Goal: Task Accomplishment & Management: Manage account settings

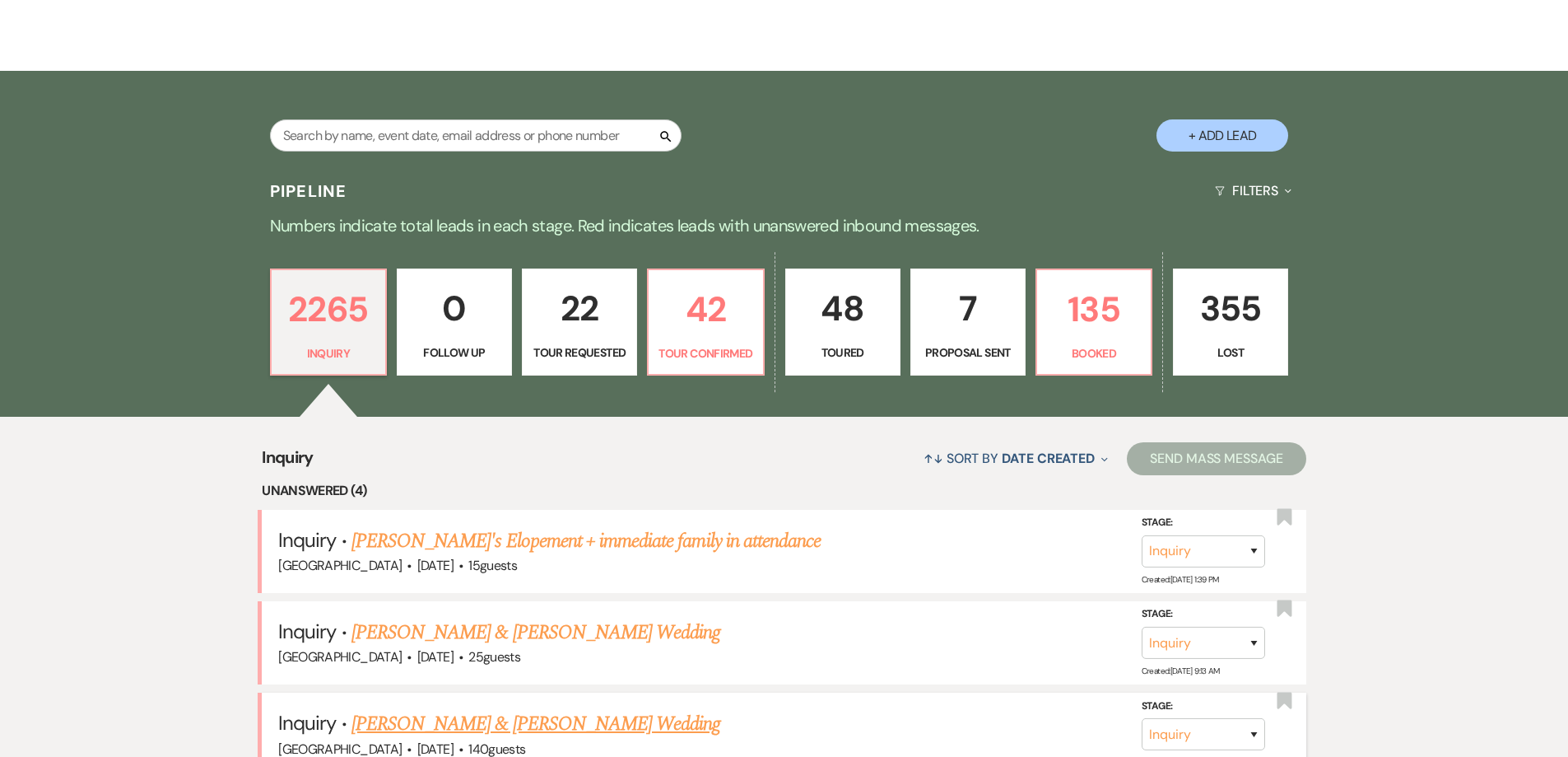
scroll to position [245, 0]
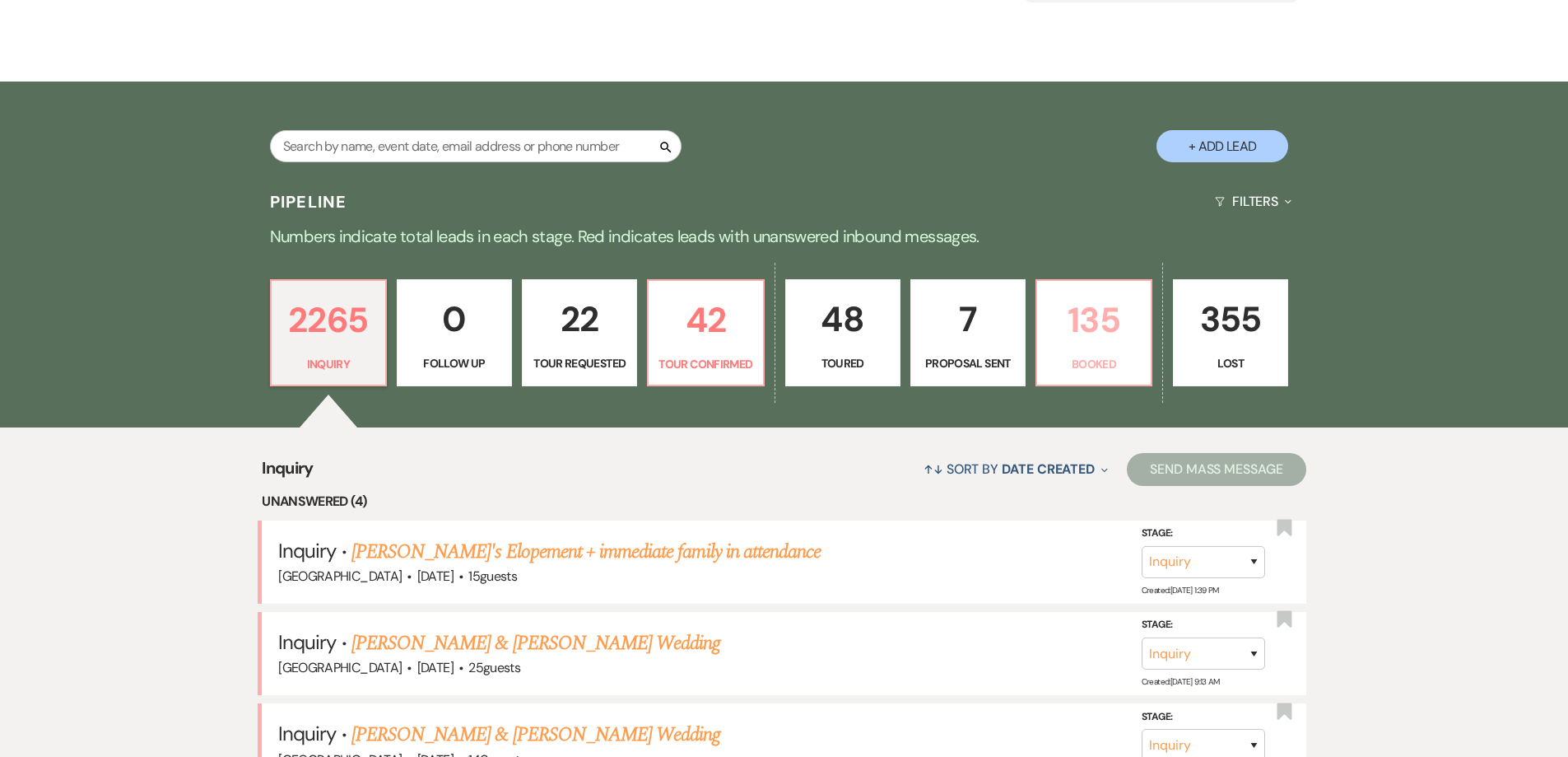
click at [1096, 341] on p "135" at bounding box center [1094, 320] width 93 height 55
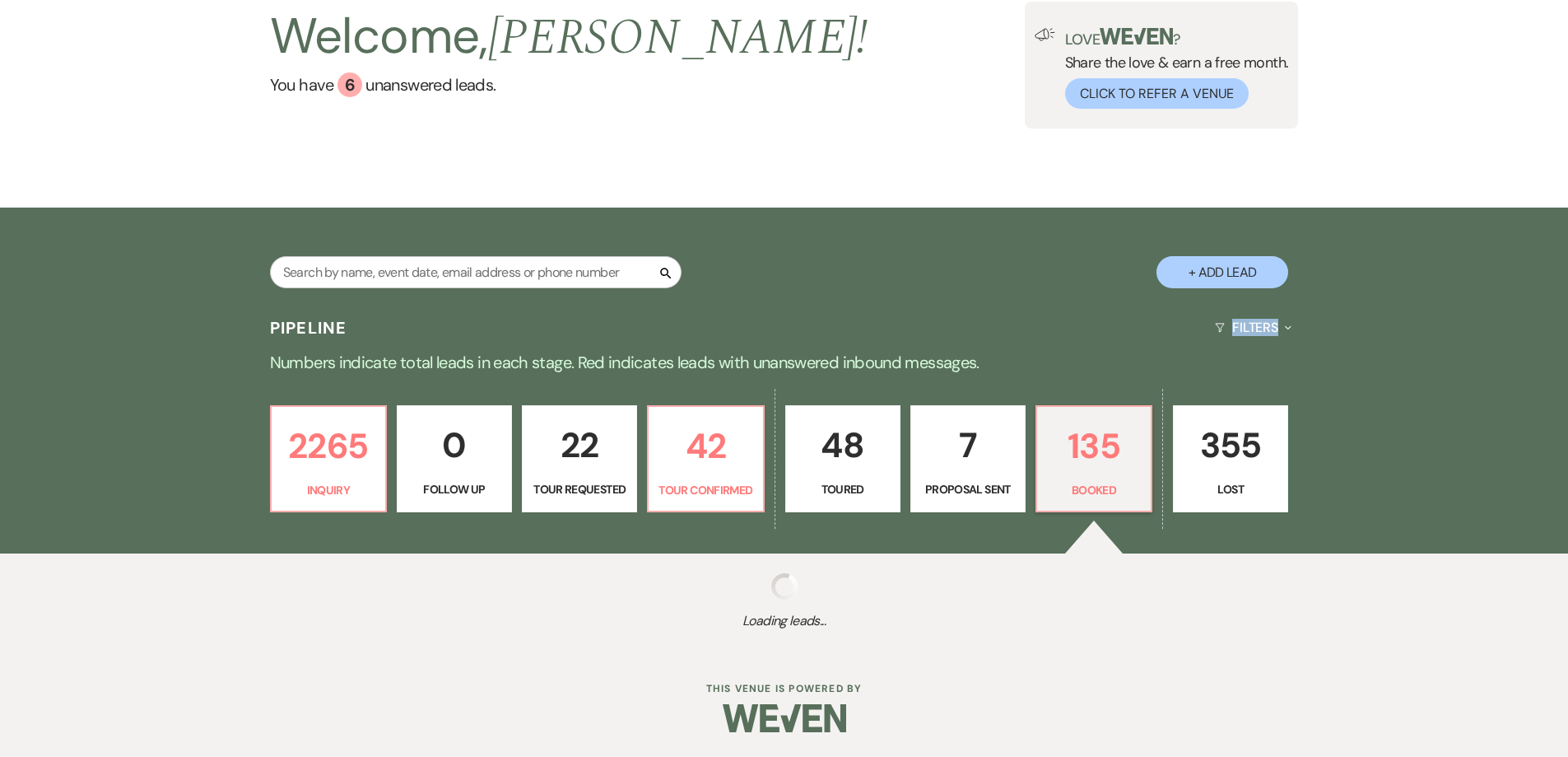
select select "7"
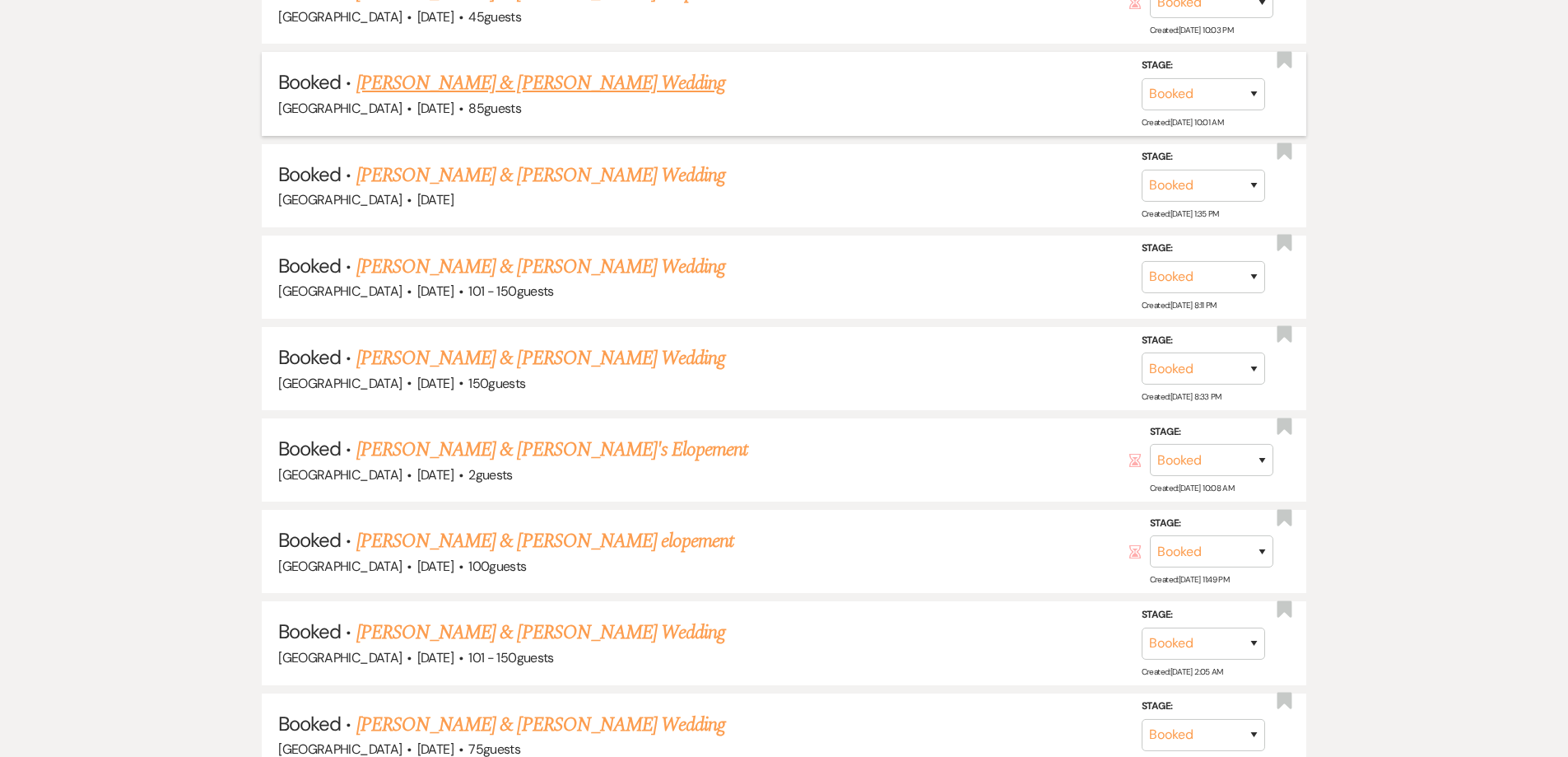
scroll to position [1562, 0]
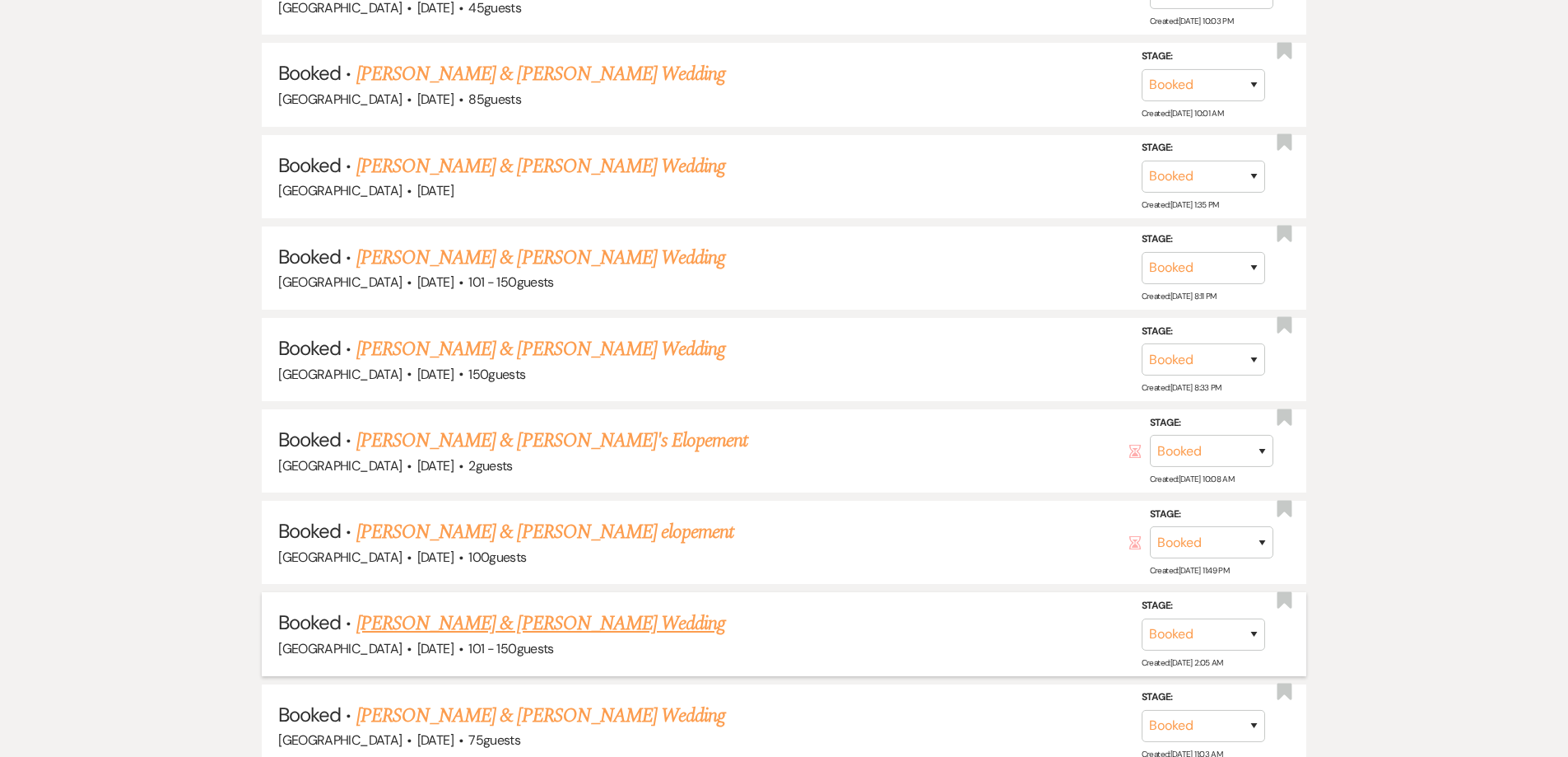
click at [567, 625] on link "[PERSON_NAME] & [PERSON_NAME] Wedding" at bounding box center [541, 623] width 369 height 30
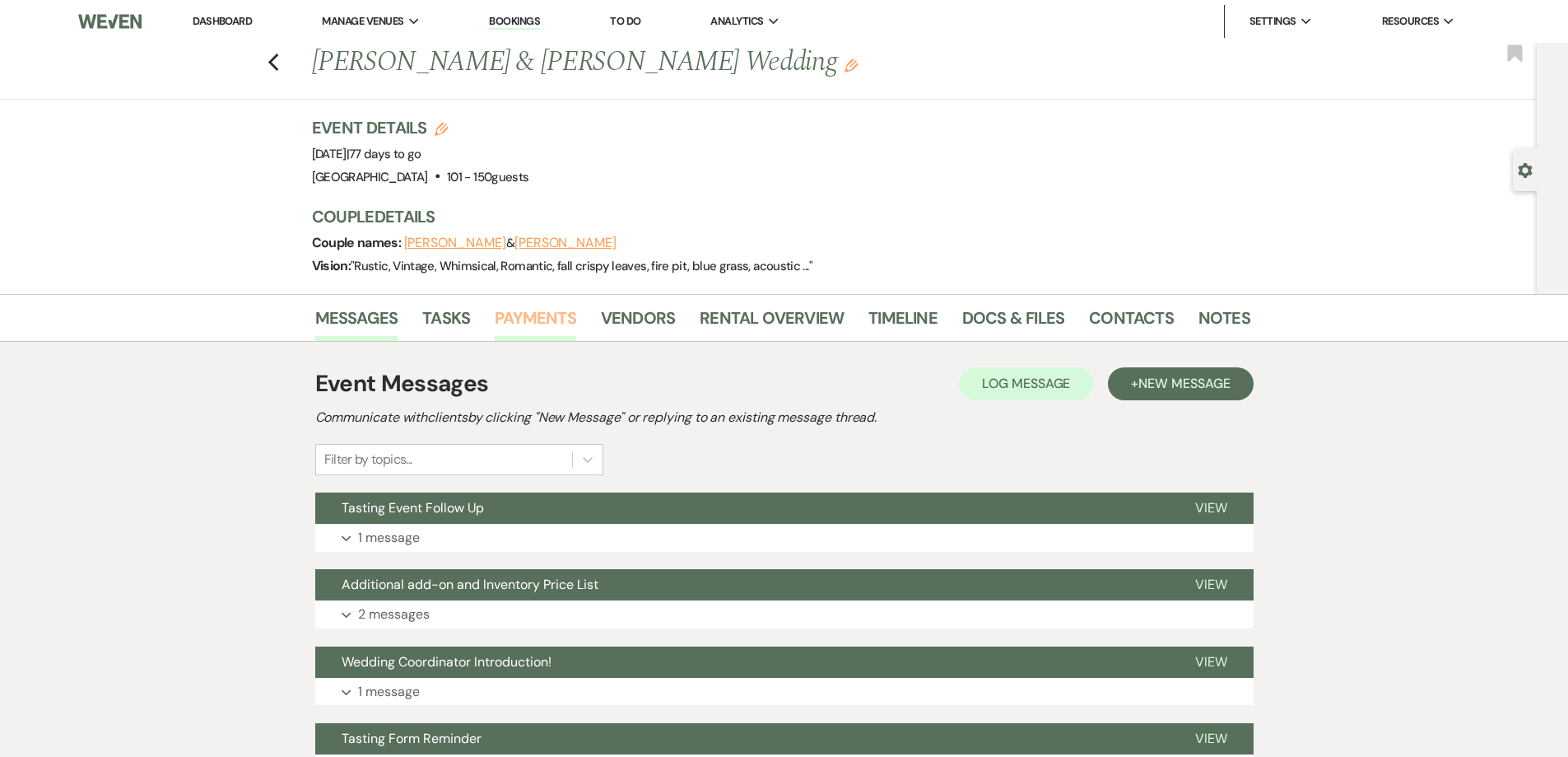
click at [554, 320] on link "Payments" at bounding box center [536, 322] width 82 height 36
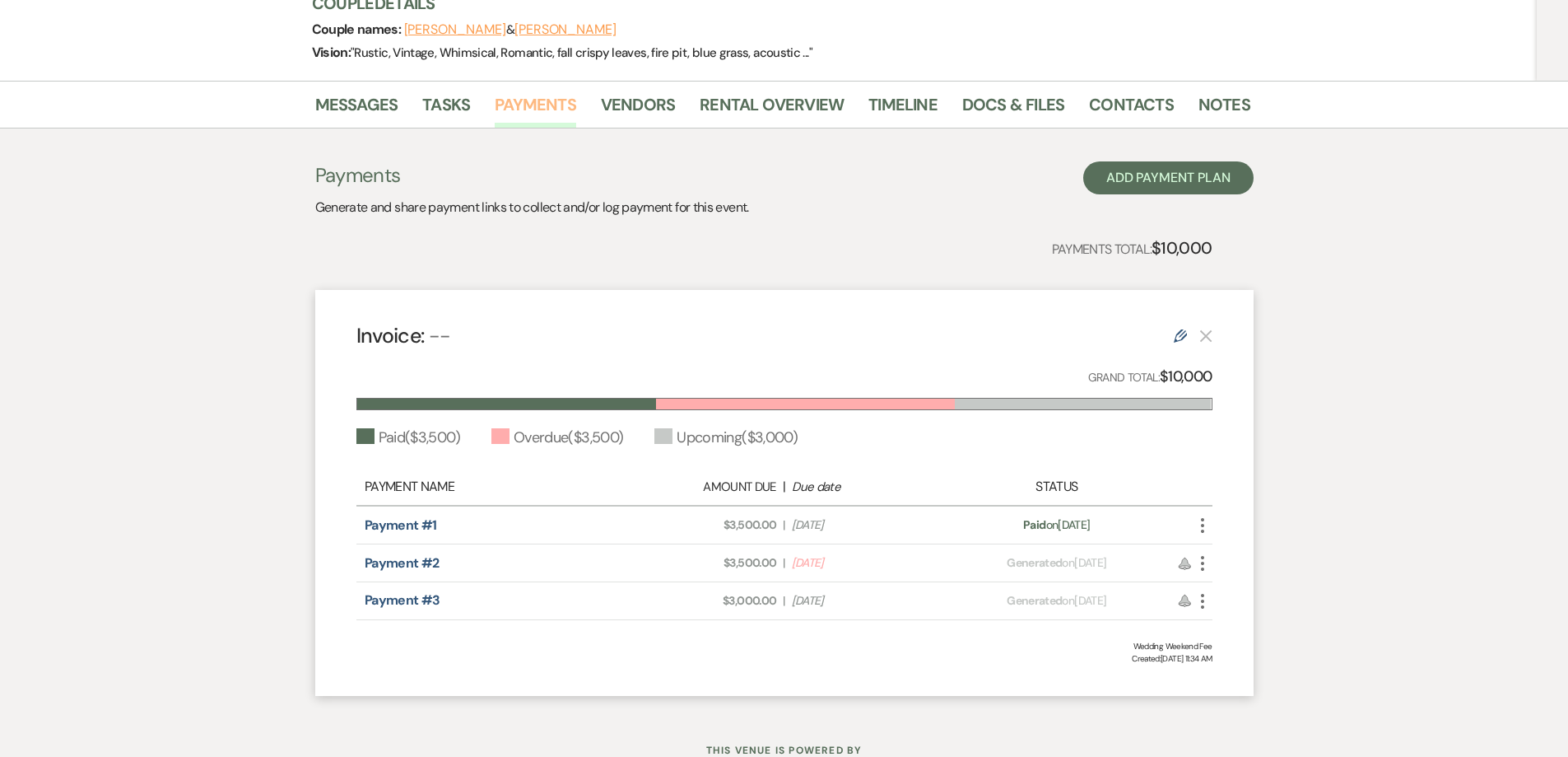
scroll to position [247, 0]
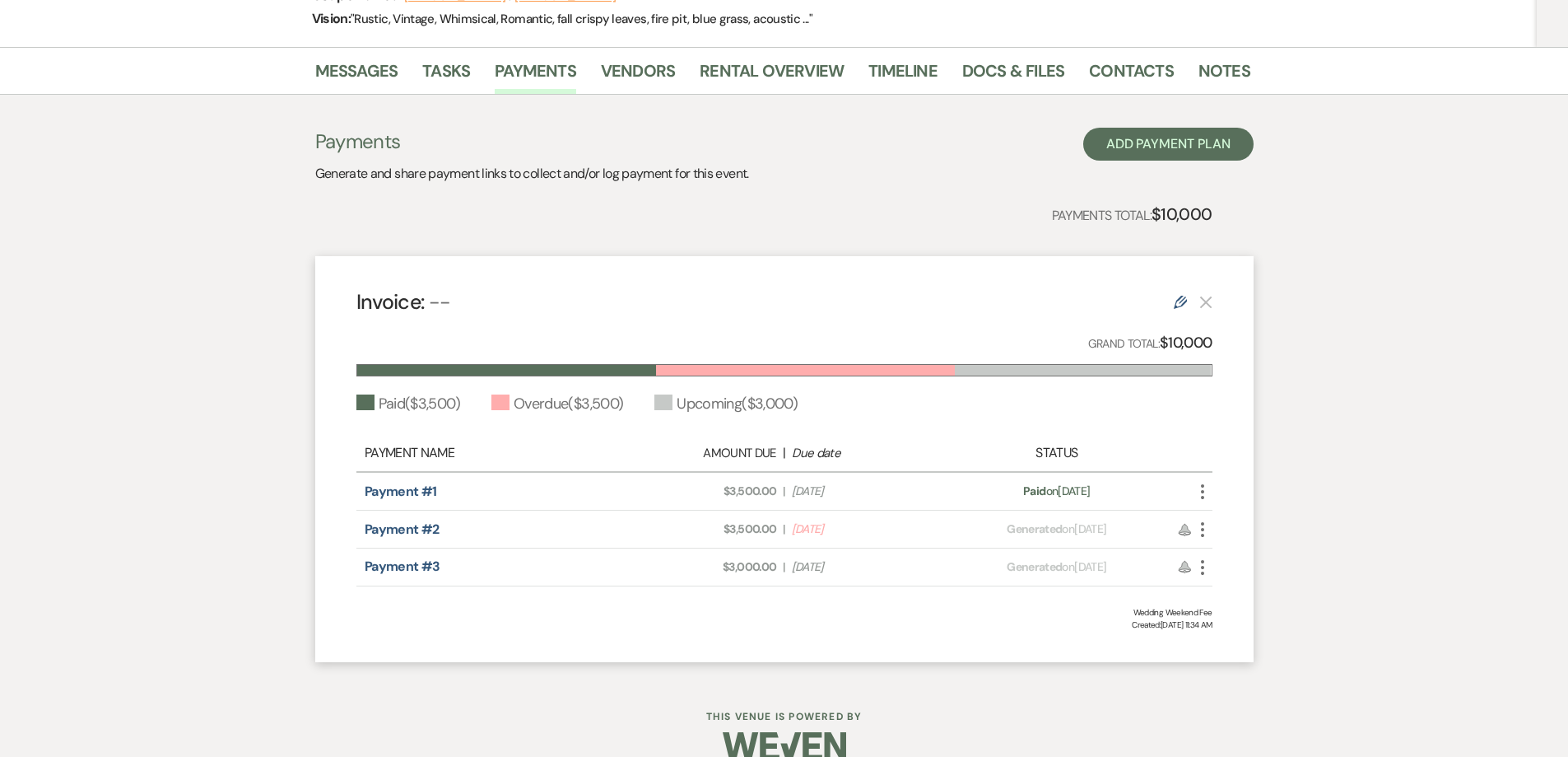
click at [1198, 527] on icon "More" at bounding box center [1202, 529] width 20 height 20
click at [1253, 617] on button "Check [PERSON_NAME] [PERSON_NAME] as Paid" at bounding box center [1275, 618] width 166 height 28
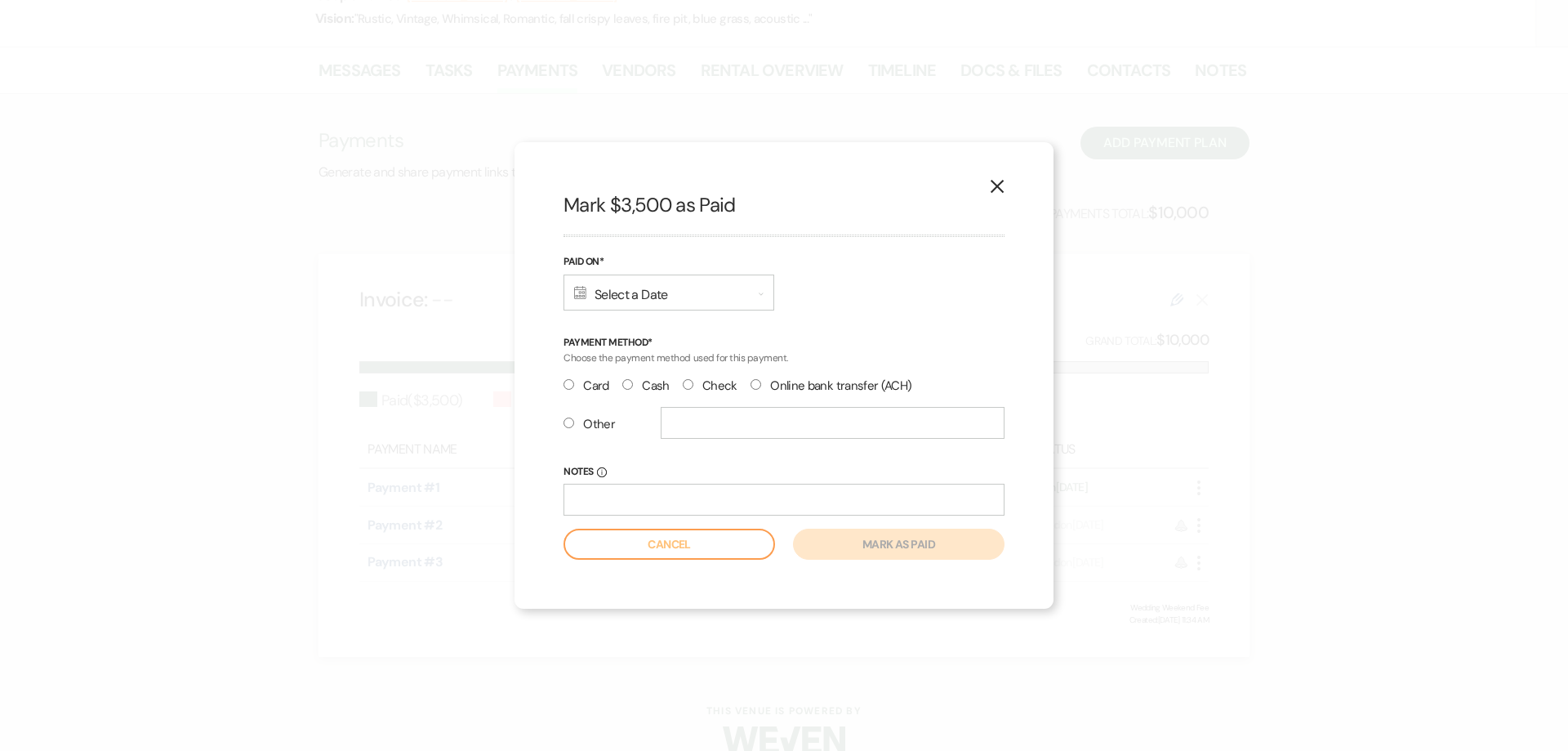
click at [722, 537] on button "Cancel" at bounding box center [669, 543] width 211 height 31
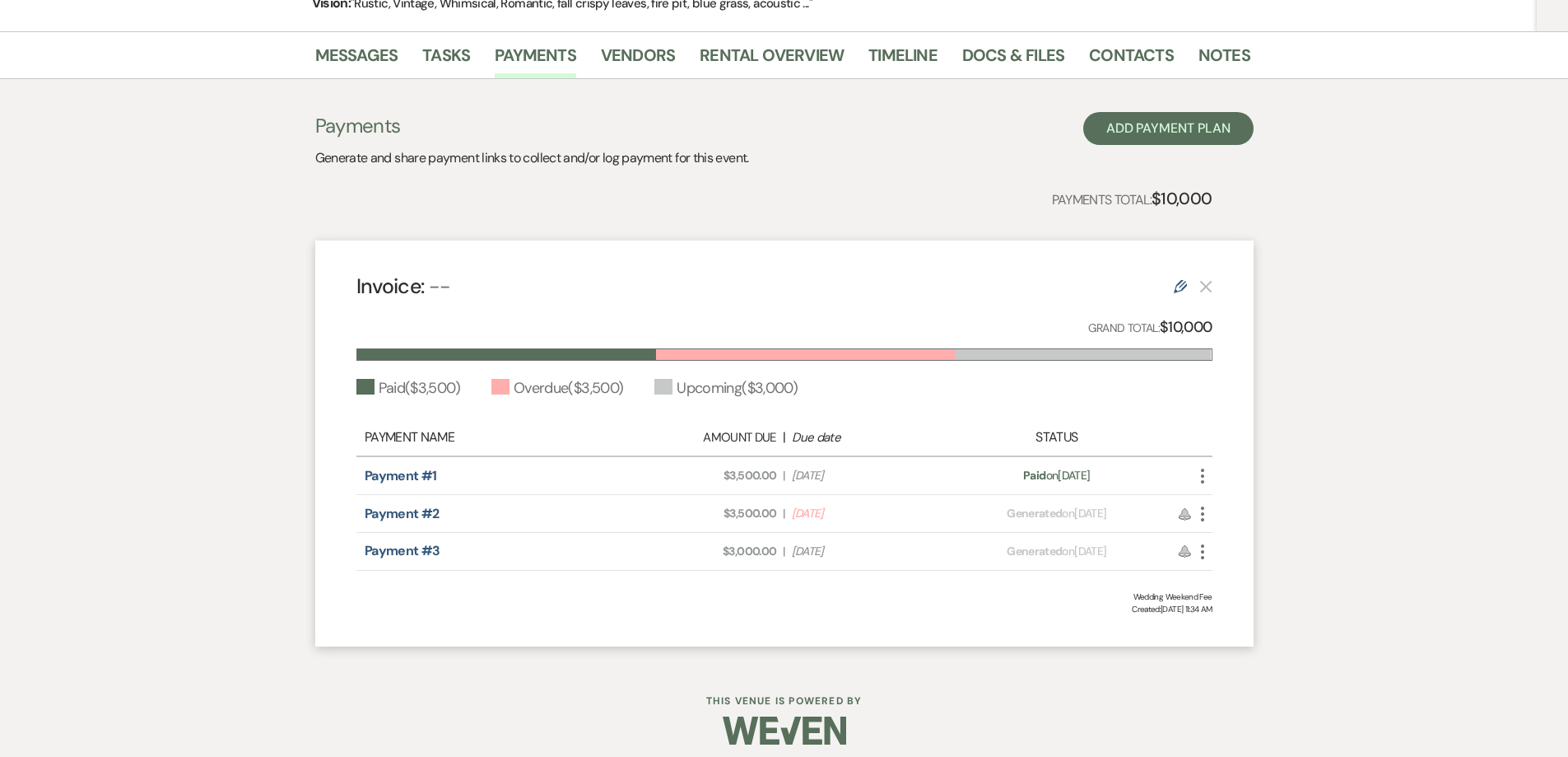
scroll to position [275, 0]
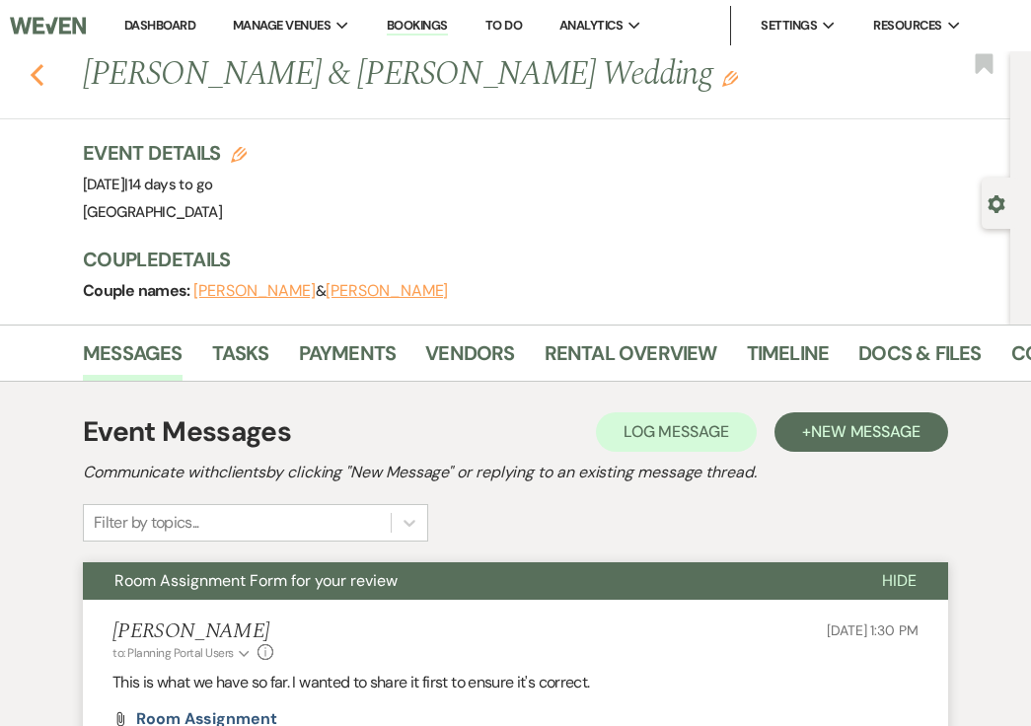
click at [36, 70] on use "button" at bounding box center [37, 75] width 13 height 22
select select "7"
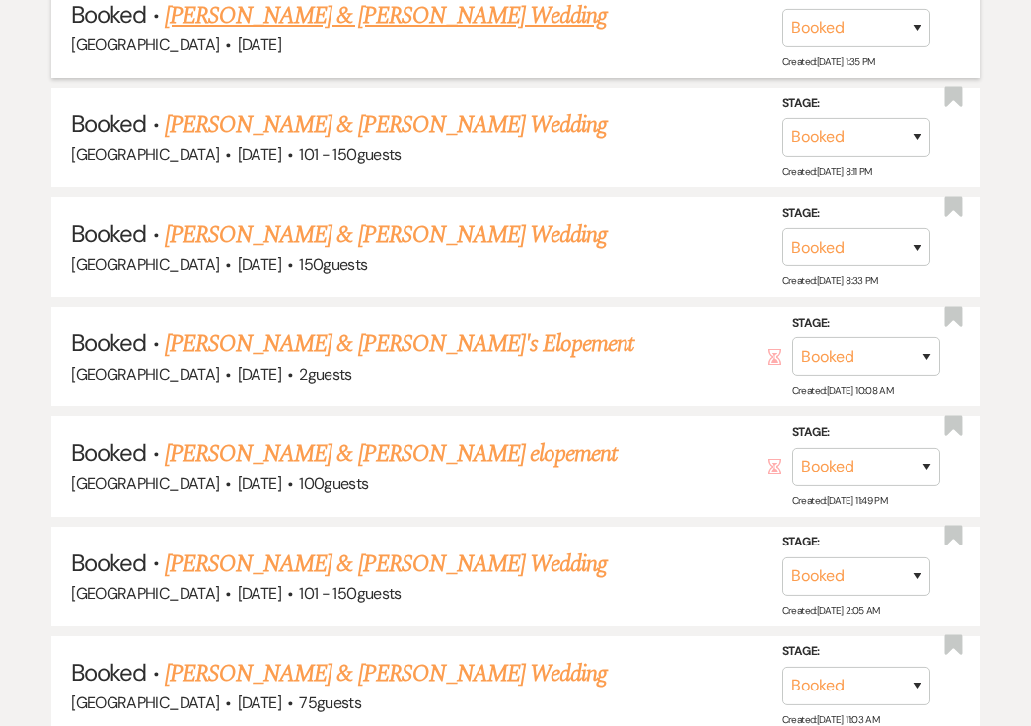
scroll to position [2017, 0]
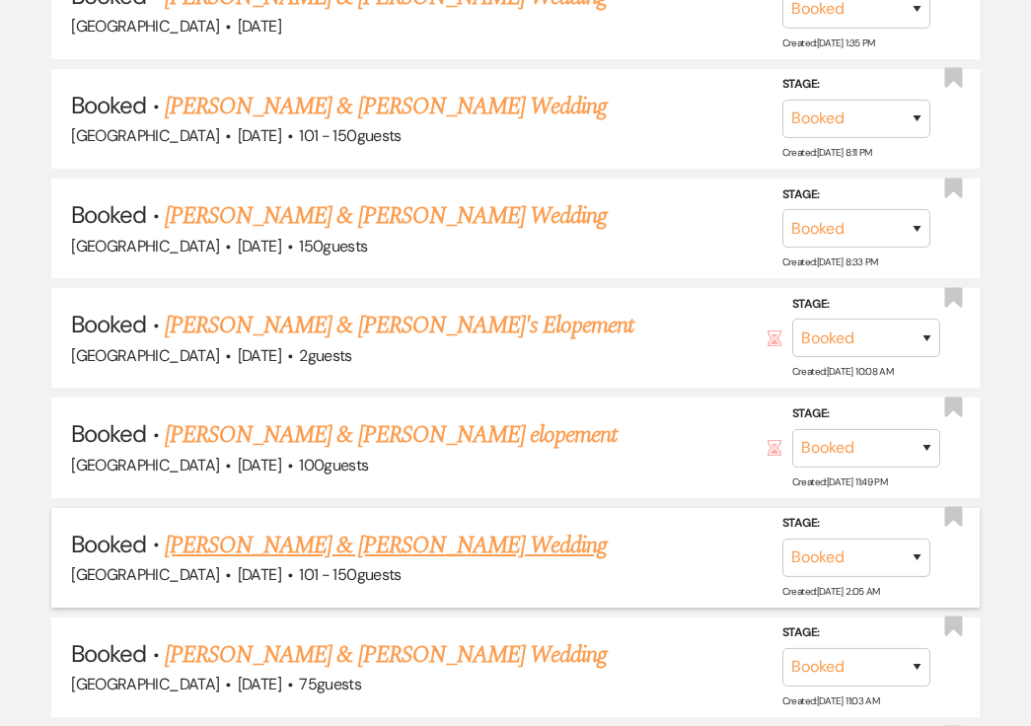
click at [452, 531] on link "[PERSON_NAME] & [PERSON_NAME] Wedding" at bounding box center [386, 546] width 442 height 36
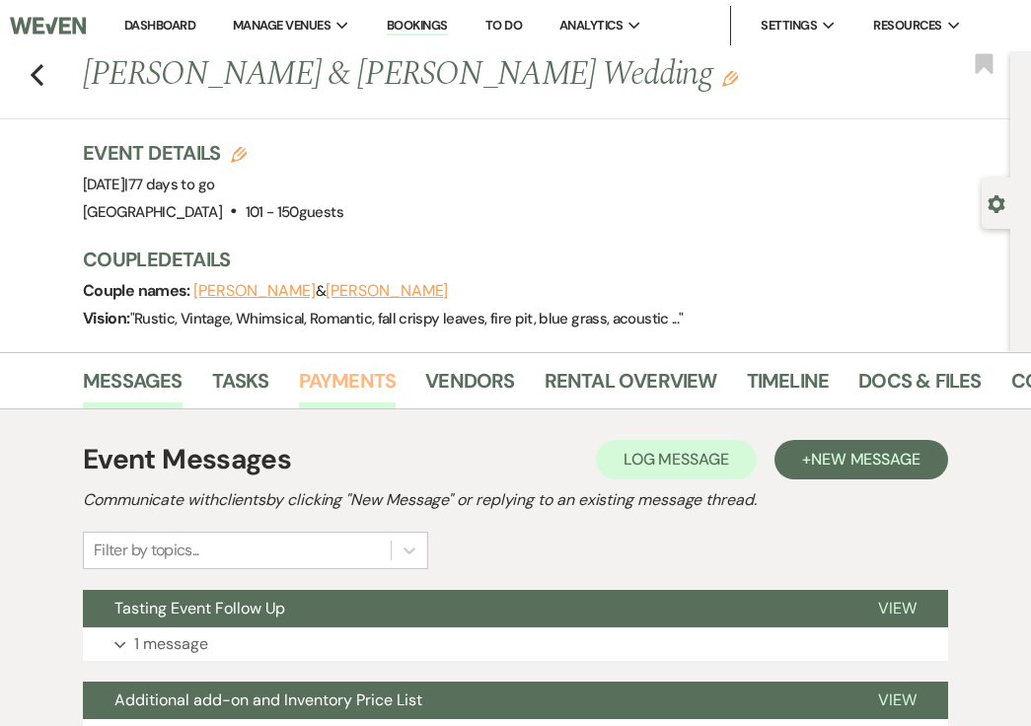
click at [347, 376] on link "Payments" at bounding box center [348, 386] width 98 height 43
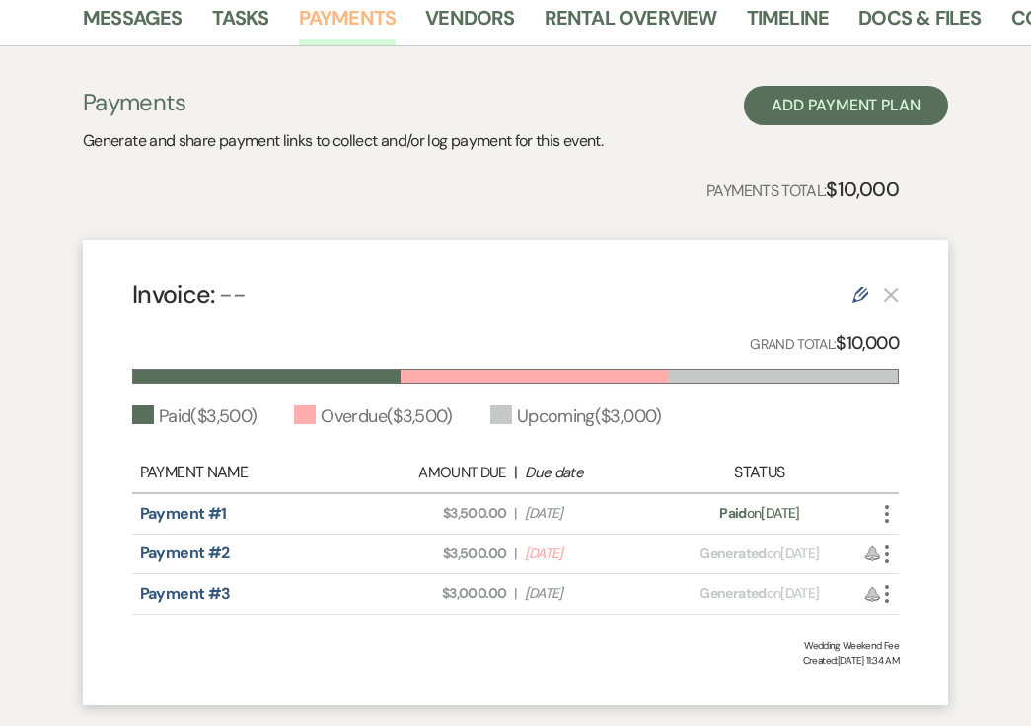
scroll to position [395, 0]
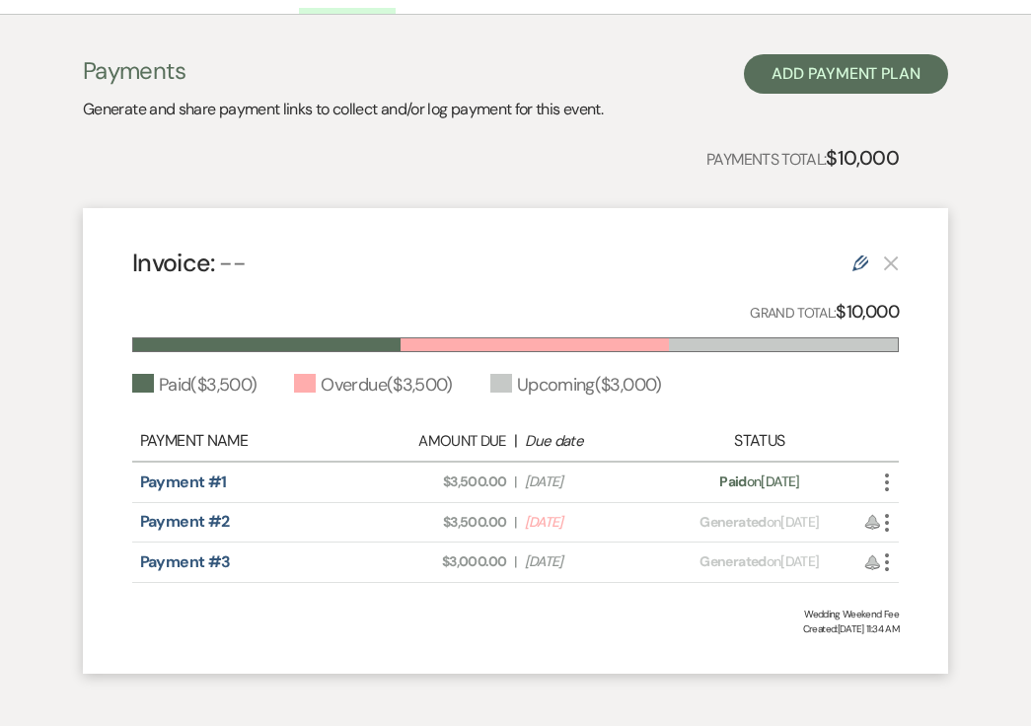
click at [886, 523] on use "button" at bounding box center [887, 523] width 4 height 18
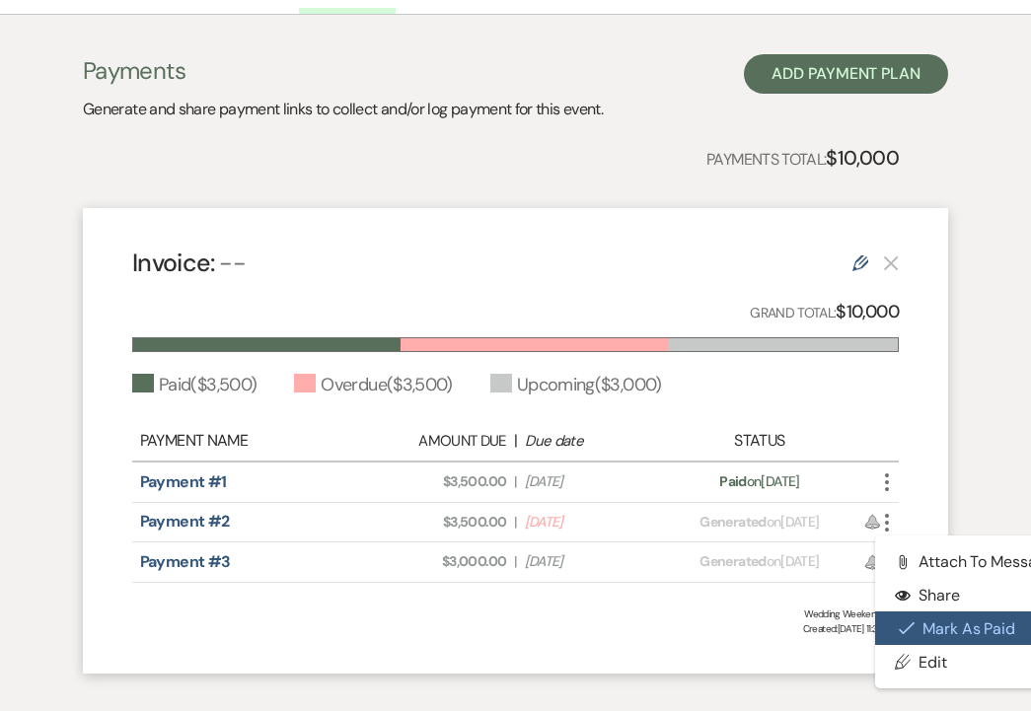
click at [927, 623] on button "Check [PERSON_NAME] [PERSON_NAME] as Paid" at bounding box center [974, 629] width 199 height 34
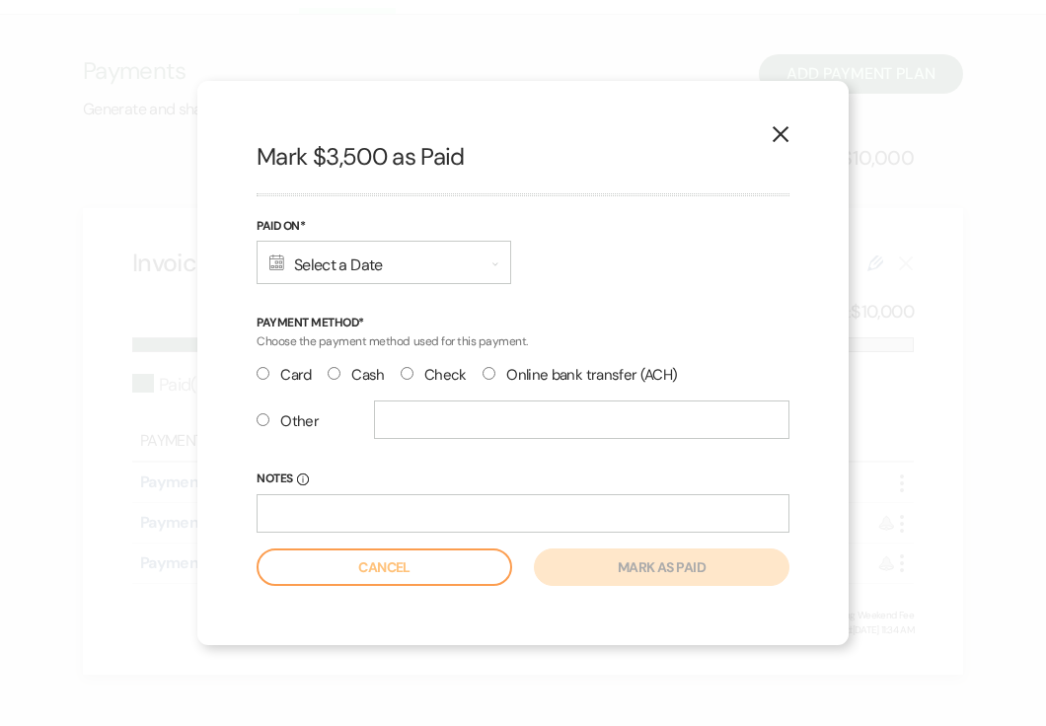
click at [402, 379] on input "Check" at bounding box center [406, 373] width 13 height 13
radio input "true"
click at [340, 275] on div "Calendar Select a Date Expand" at bounding box center [383, 262] width 254 height 43
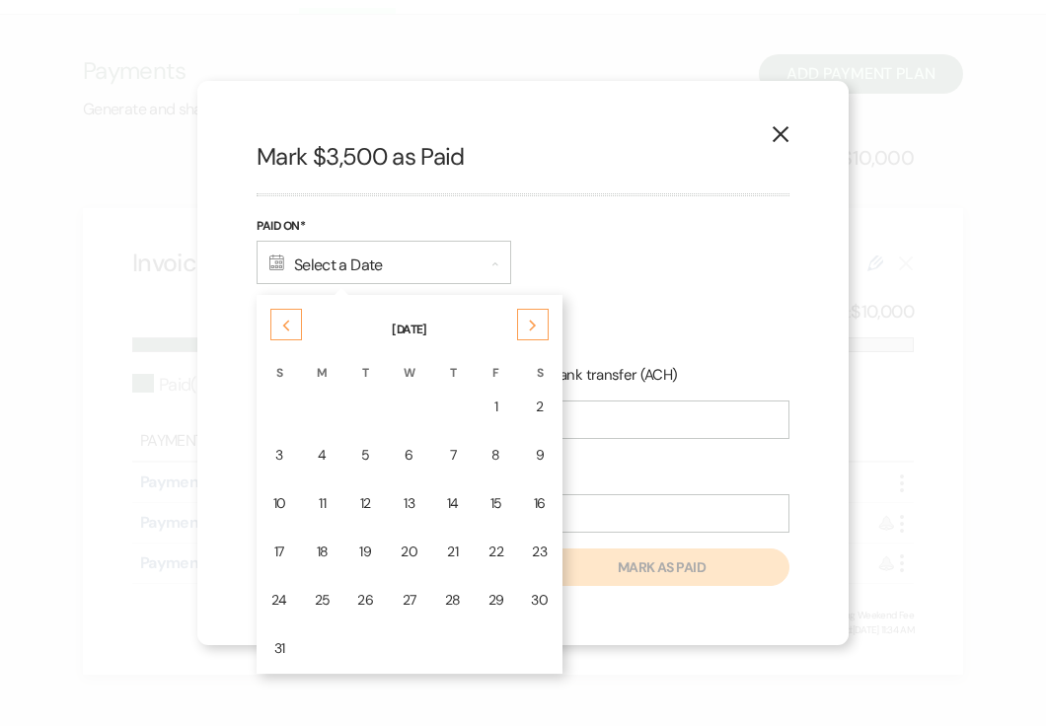
click at [273, 328] on div "Previous" at bounding box center [286, 325] width 32 height 32
click at [542, 318] on div "Next" at bounding box center [533, 325] width 32 height 32
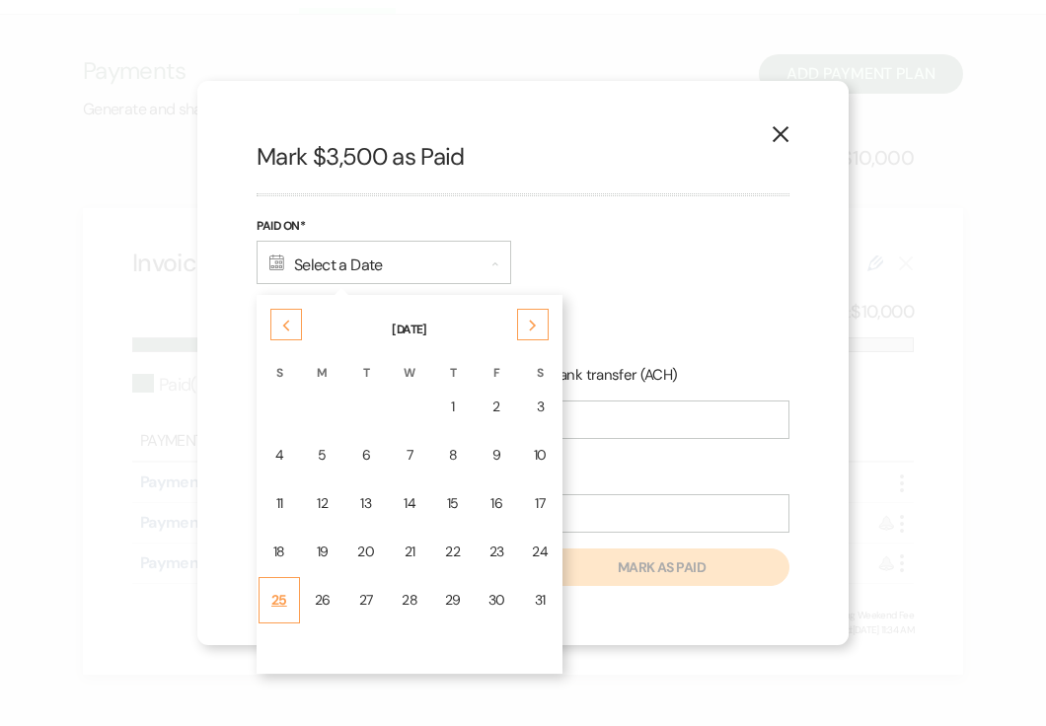
click at [264, 602] on td "25" at bounding box center [278, 600] width 41 height 46
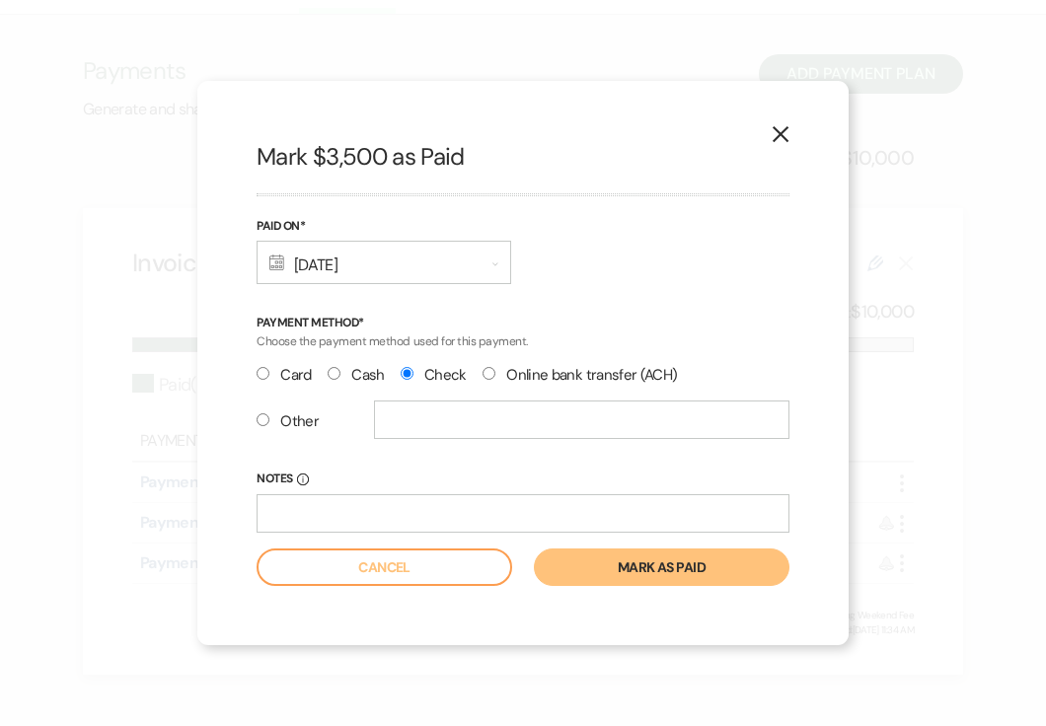
click at [652, 573] on button "Mark as paid" at bounding box center [661, 566] width 255 height 37
